Goal: Task Accomplishment & Management: Manage account settings

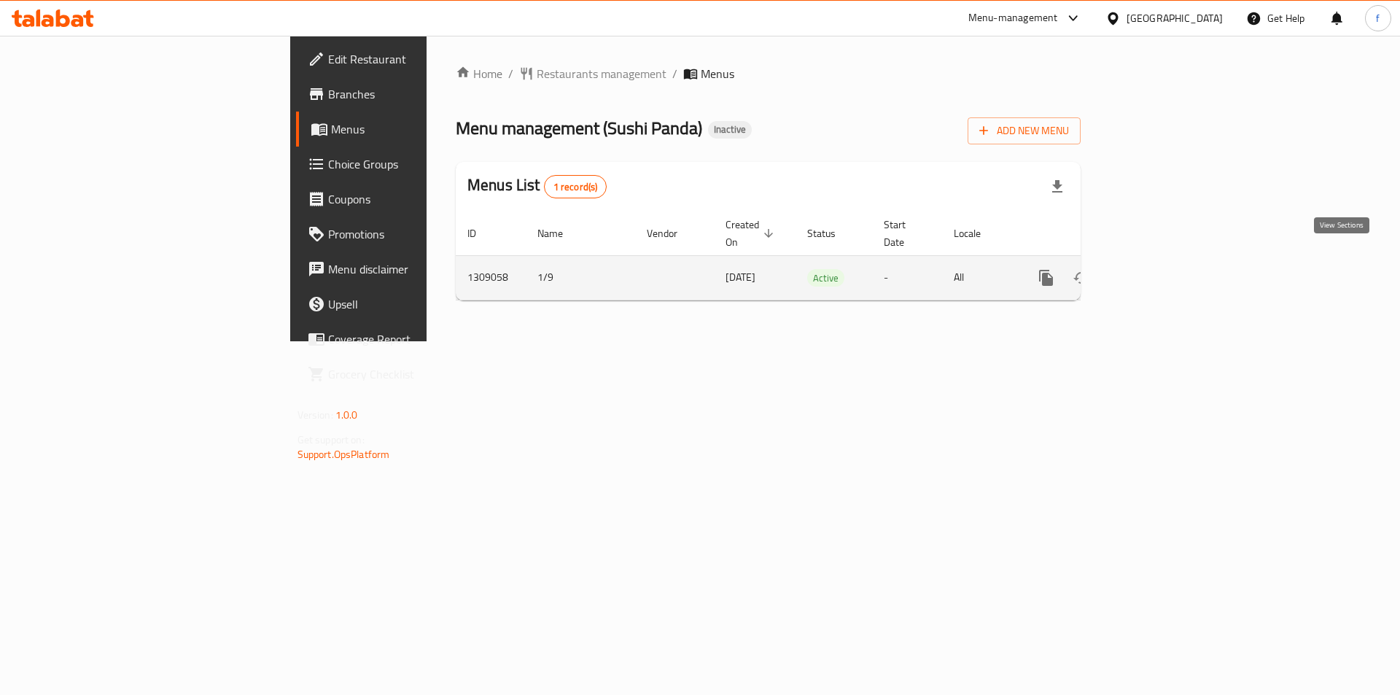
click at [1158, 271] on icon "enhanced table" at bounding box center [1151, 277] width 13 height 13
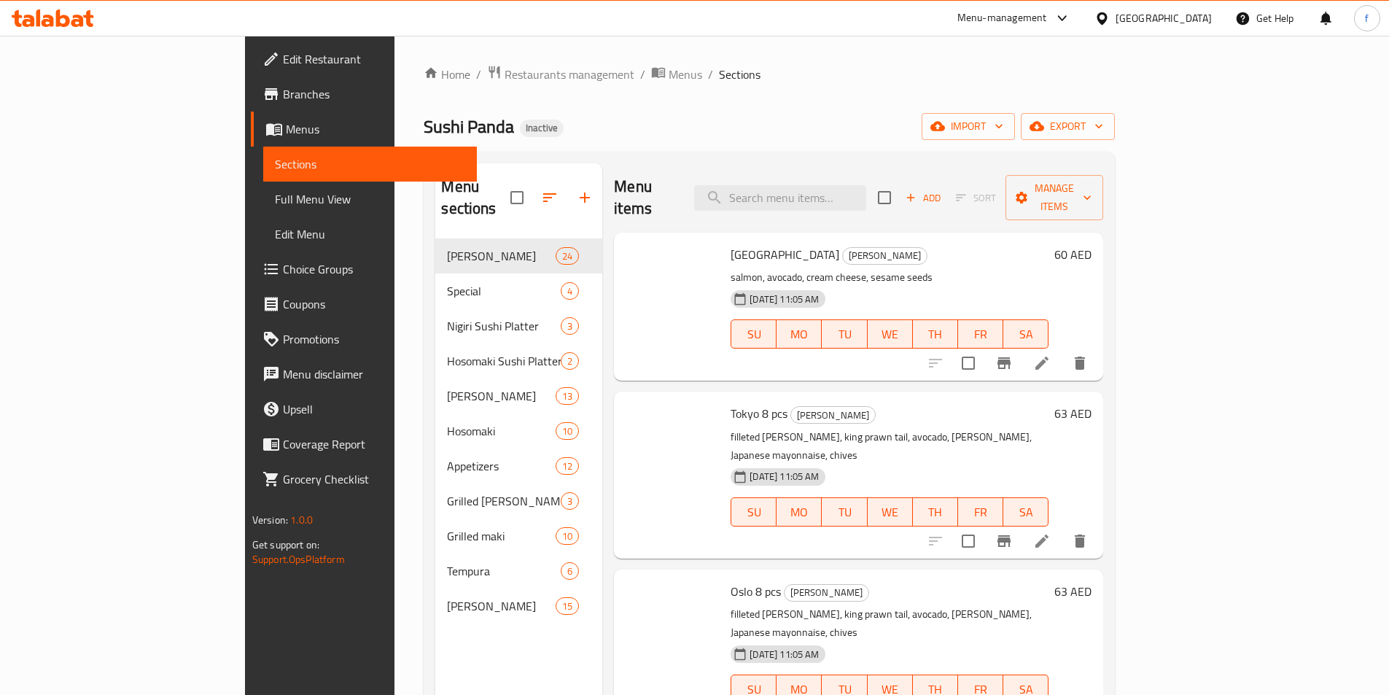
click at [1049, 268] on p "salmon, avocado, cream cheese, sesame seeds" at bounding box center [890, 277] width 318 height 18
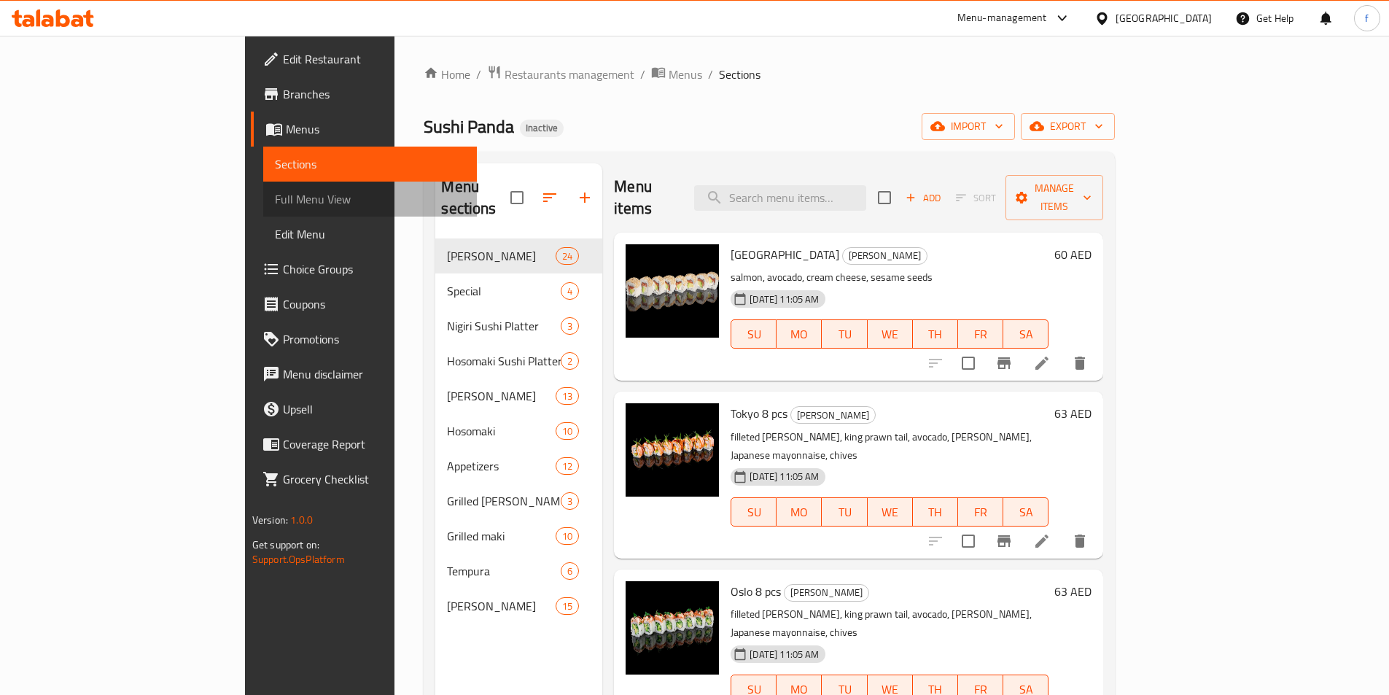
click at [275, 194] on span "Full Menu View" at bounding box center [370, 199] width 190 height 18
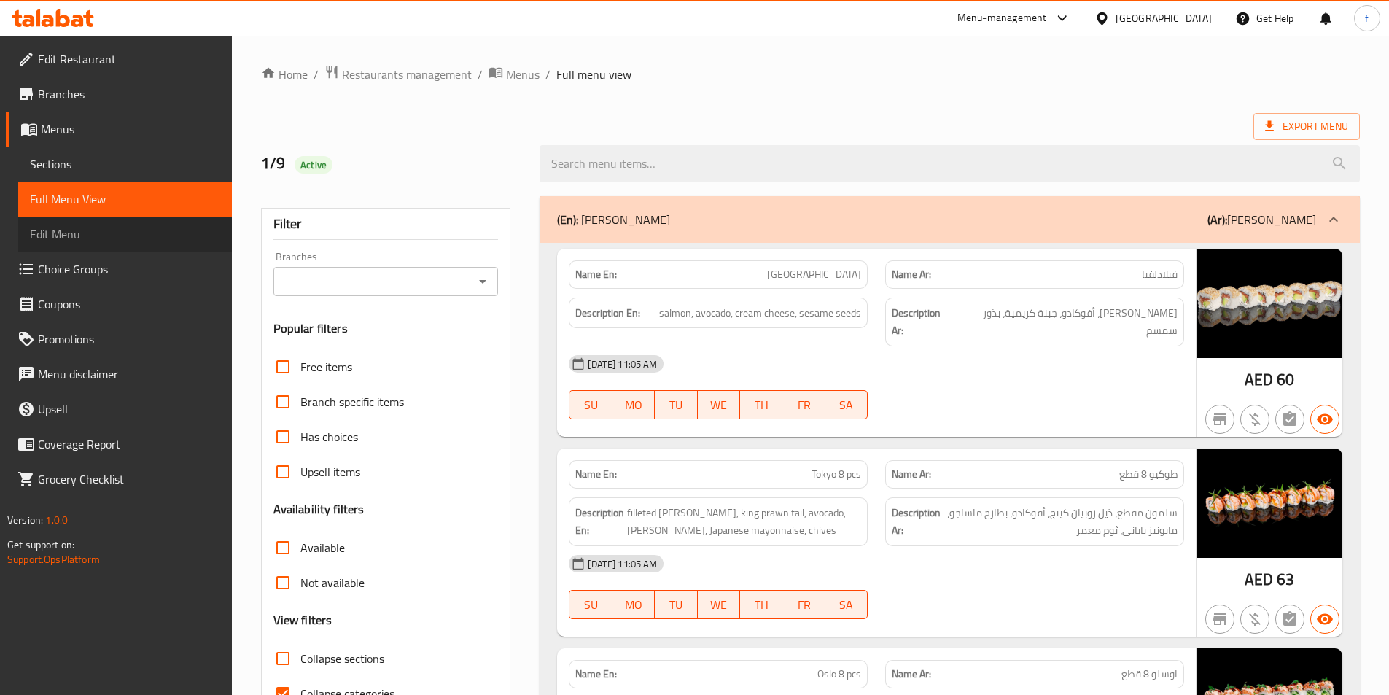
click at [129, 229] on span "Edit Menu" at bounding box center [125, 234] width 190 height 18
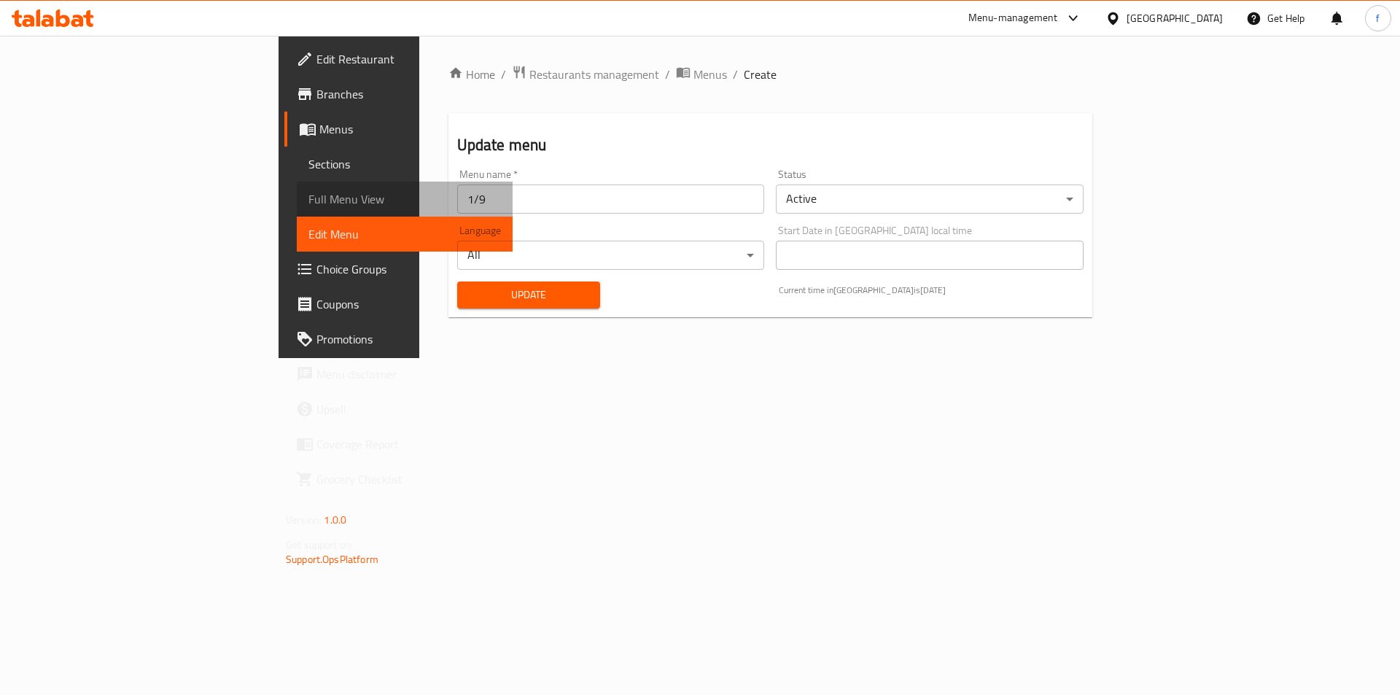
click at [308, 193] on span "Full Menu View" at bounding box center [404, 199] width 193 height 18
click at [308, 195] on span "Full Menu View" at bounding box center [404, 199] width 193 height 18
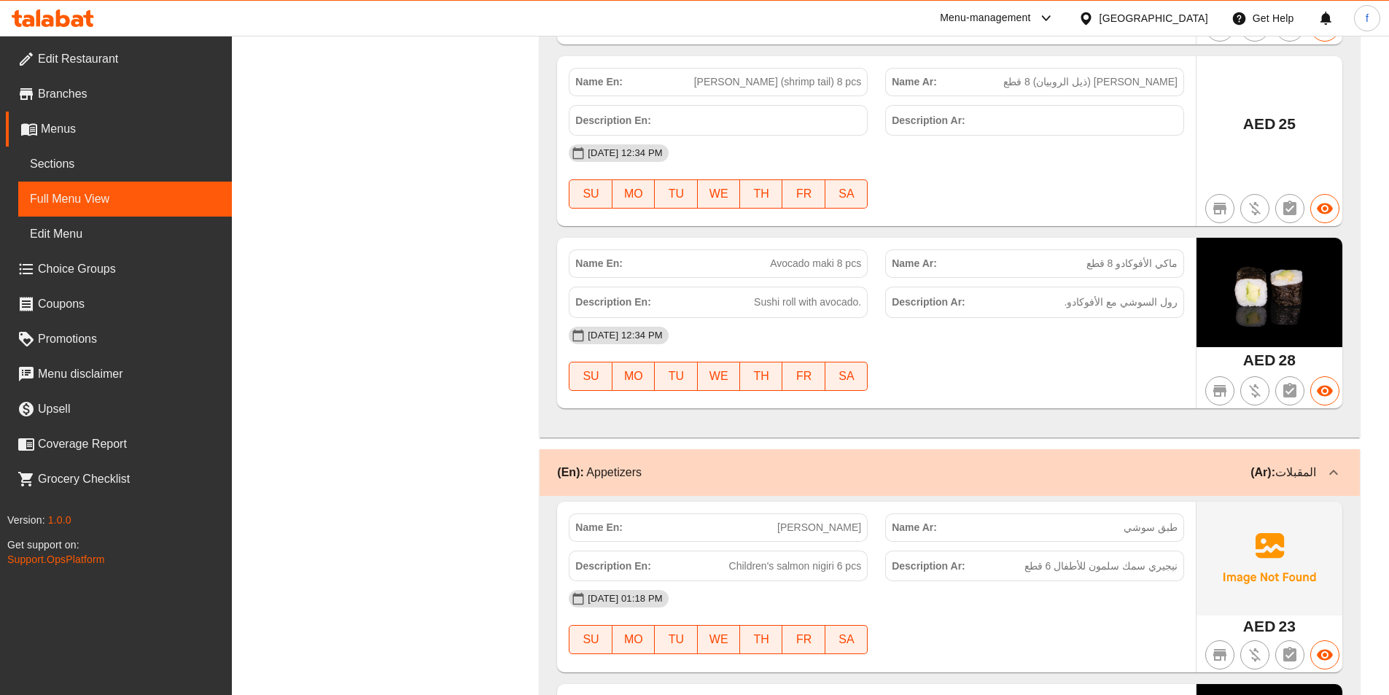
scroll to position [11088, 0]
